Goal: Information Seeking & Learning: Learn about a topic

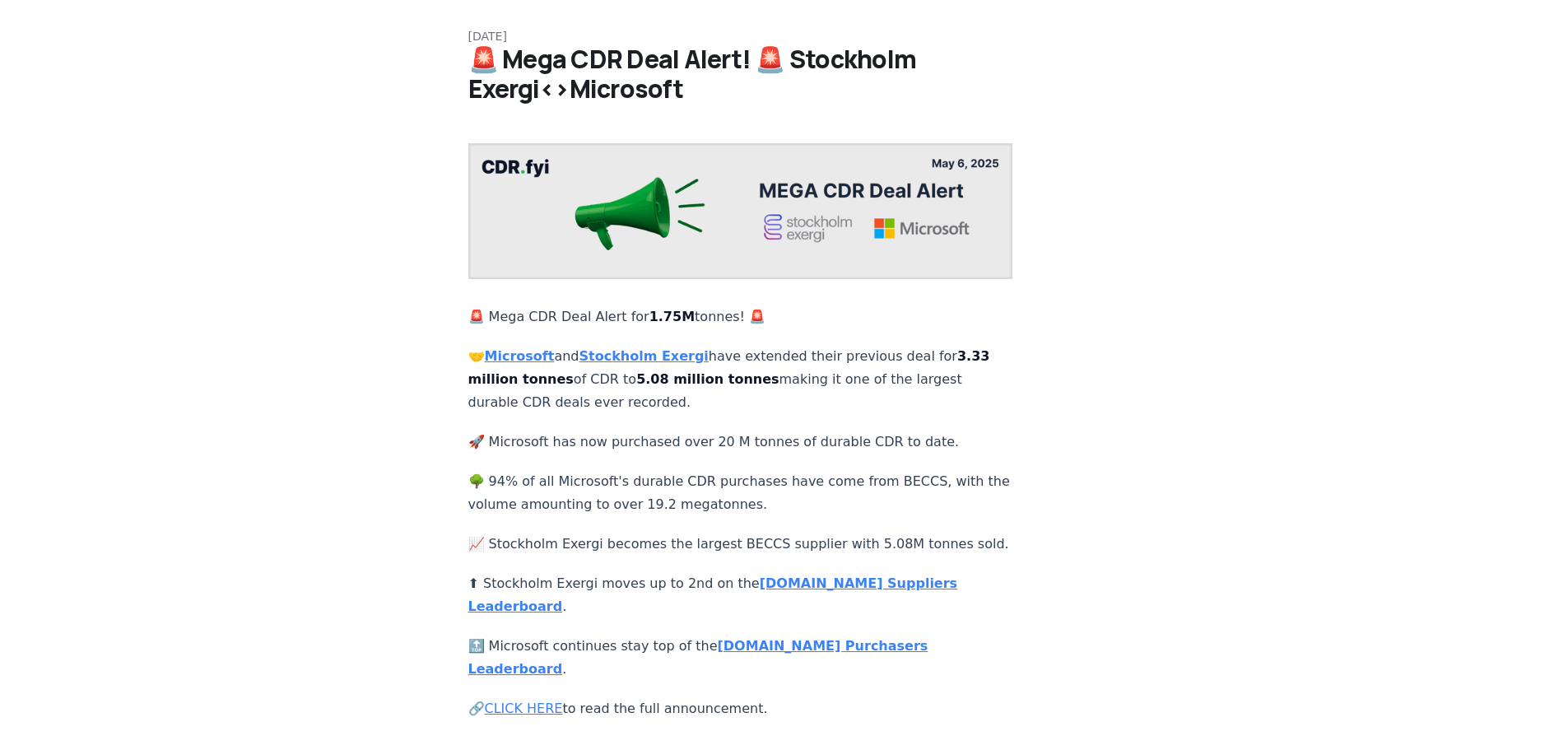
scroll to position [64, 0]
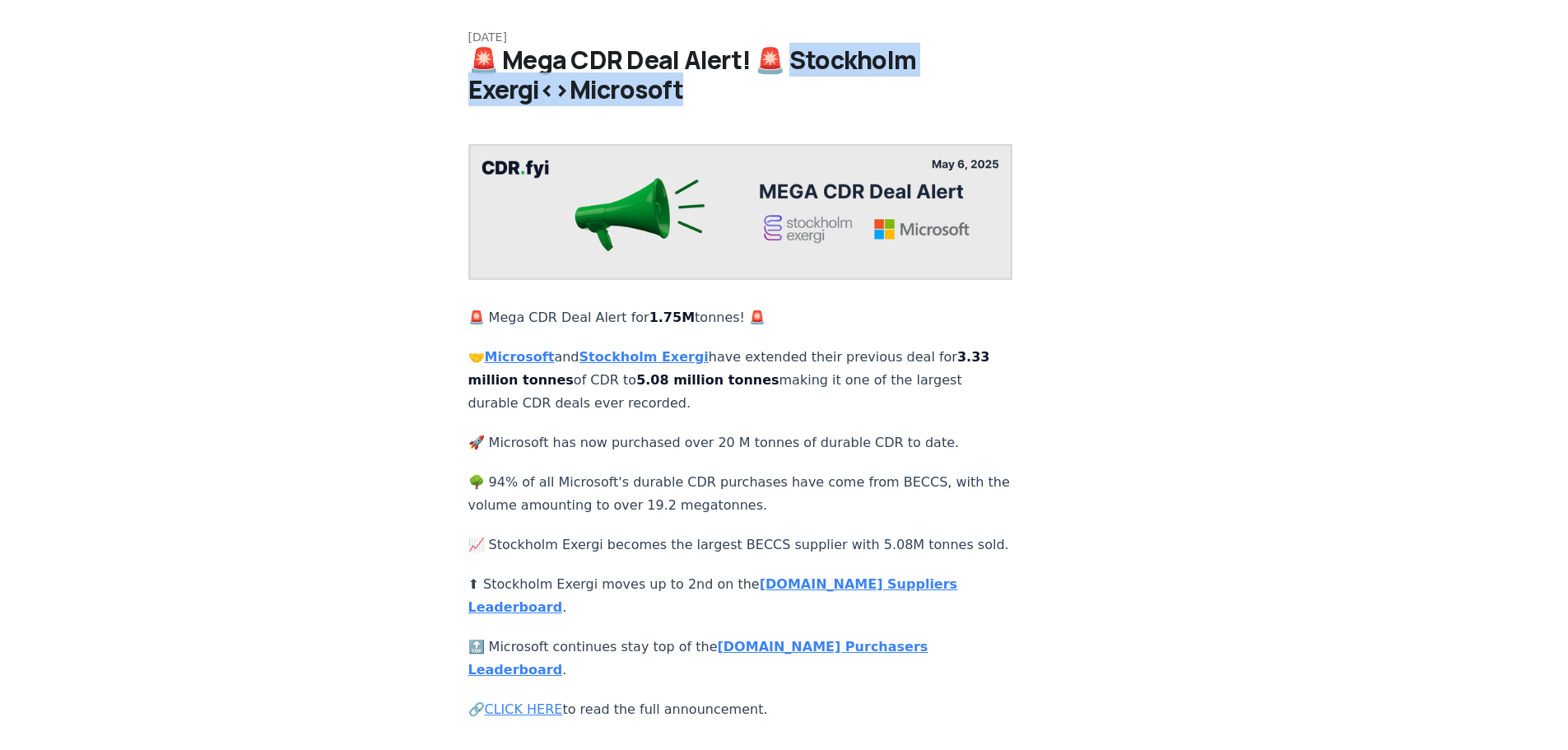
drag, startPoint x: 794, startPoint y: 54, endPoint x: 808, endPoint y: 77, distance: 26.9
click at [808, 77] on h1 "🚨 Mega CDR Deal Alert! 🚨 Stockholm Exergi<>Microsoft" at bounding box center [784, 75] width 632 height 59
copy h1 "ockholm Exergi<>Microsoft"
